Goal: Information Seeking & Learning: Learn about a topic

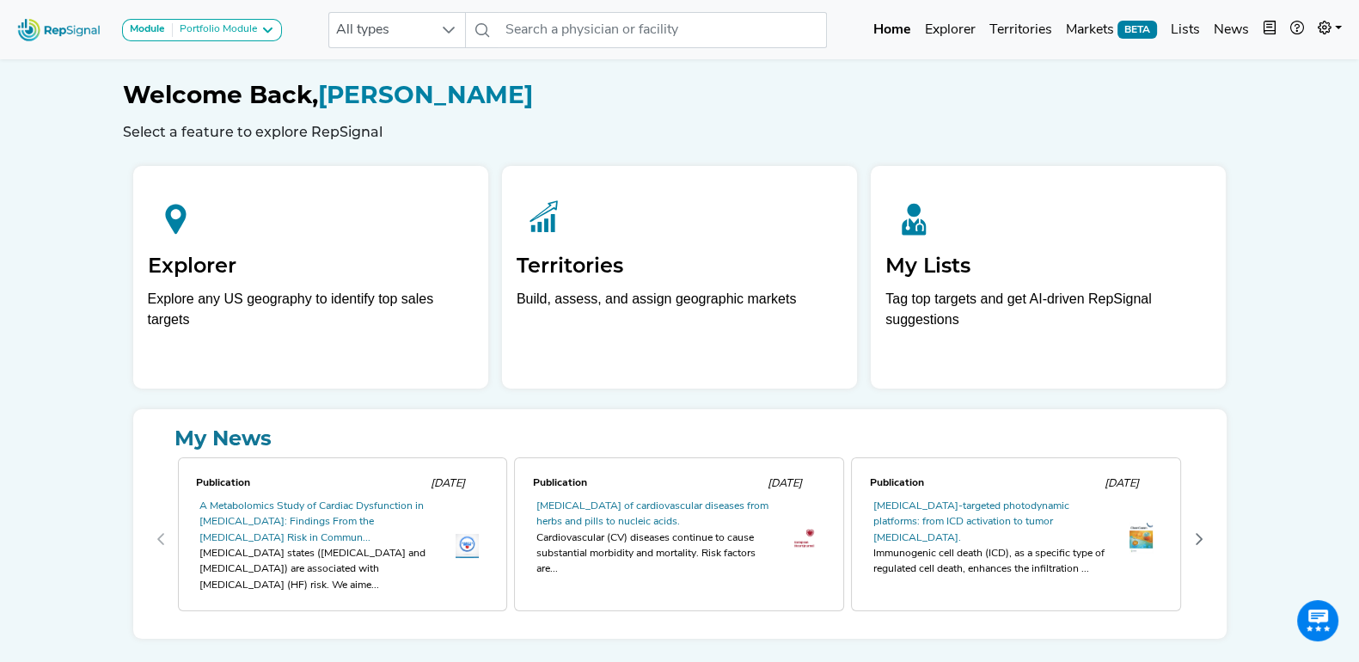
click at [743, 111] on div "Welcome Back, [PERSON_NAME] Select a feature to explore RepSignal" at bounding box center [680, 110] width 1114 height 59
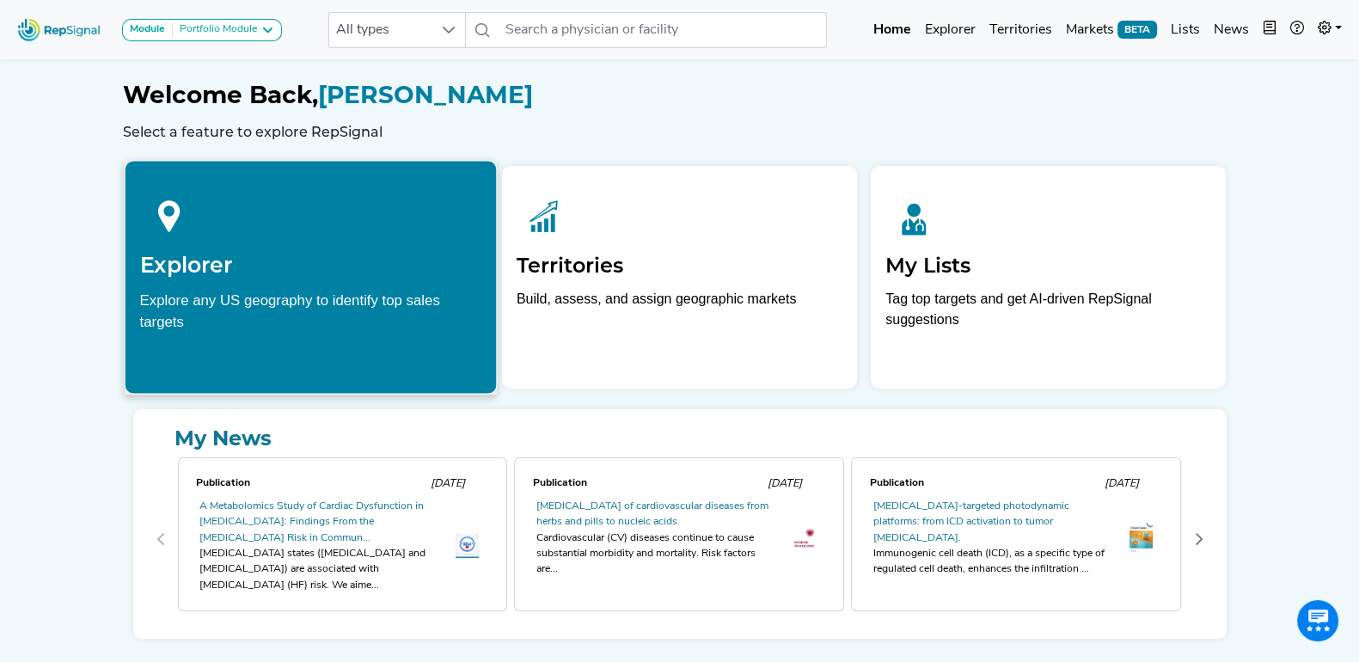
click at [319, 237] on div at bounding box center [310, 213] width 342 height 76
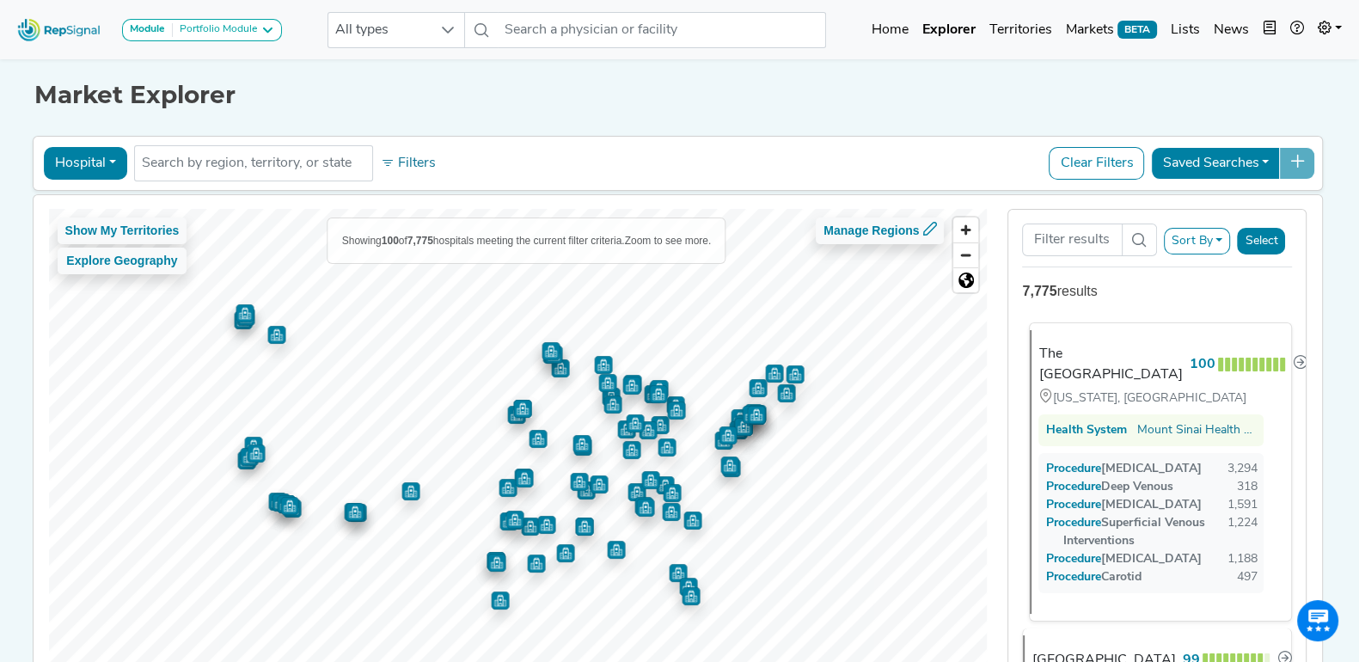
click at [1100, 529] on span "Procedure" at bounding box center [1081, 522] width 38 height 13
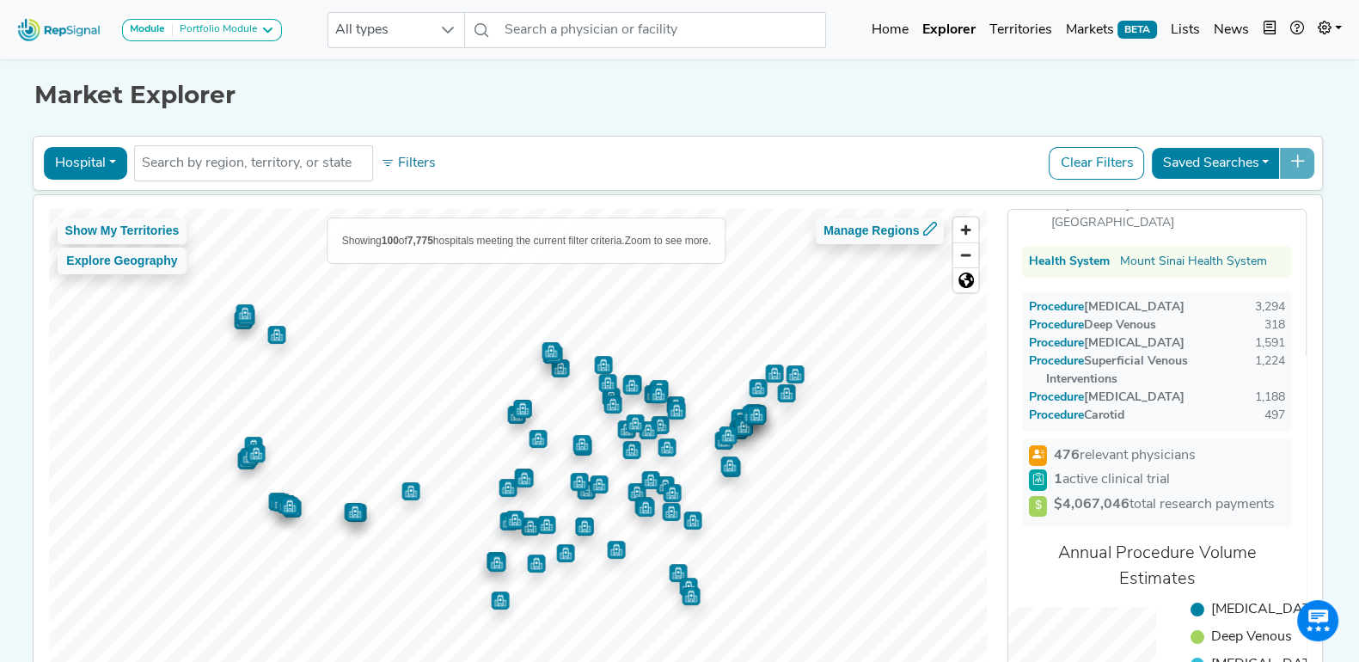
scroll to position [107, 0]
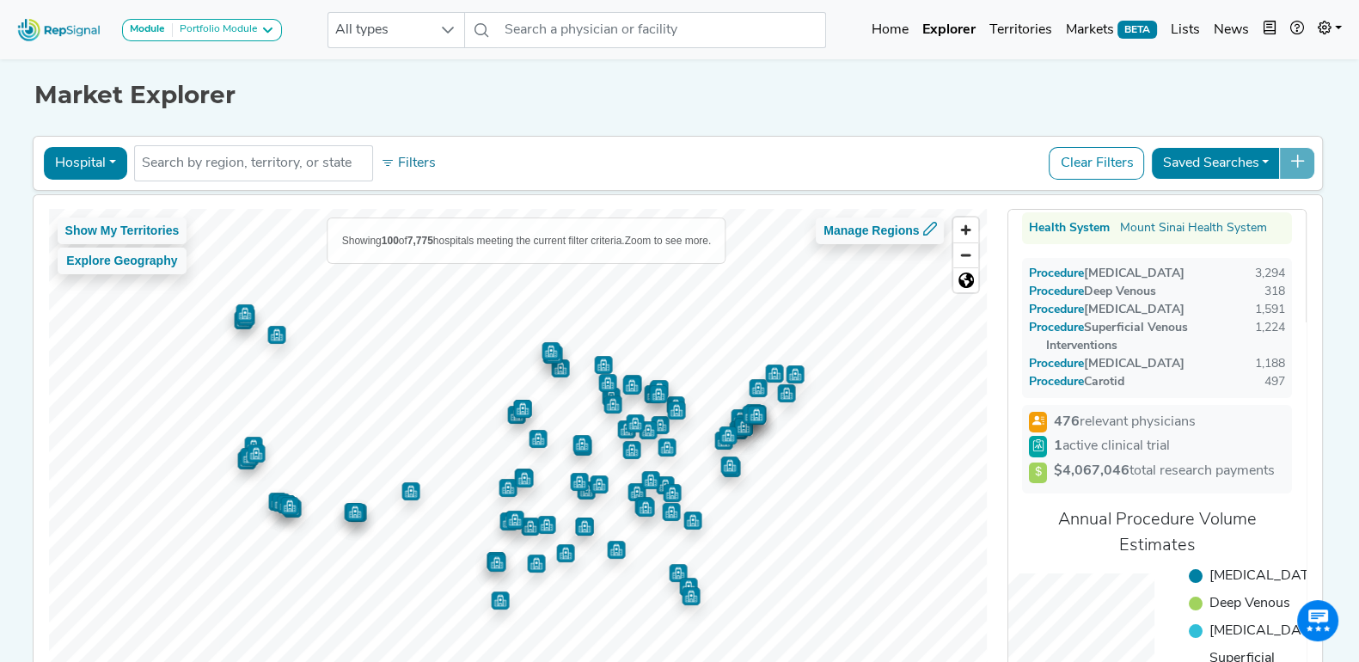
drag, startPoint x: 1107, startPoint y: 483, endPoint x: 1063, endPoint y: 466, distance: 47.1
click at [1063, 466] on li "$4,067,046 total research payments" at bounding box center [1157, 472] width 256 height 23
click at [1160, 450] on span "1 active clinical trial" at bounding box center [1112, 446] width 116 height 21
click at [1040, 444] on icon at bounding box center [1038, 445] width 12 height 12
click at [1040, 468] on icon at bounding box center [1038, 471] width 12 height 12
